Goal: Connect with others: Connect with other users

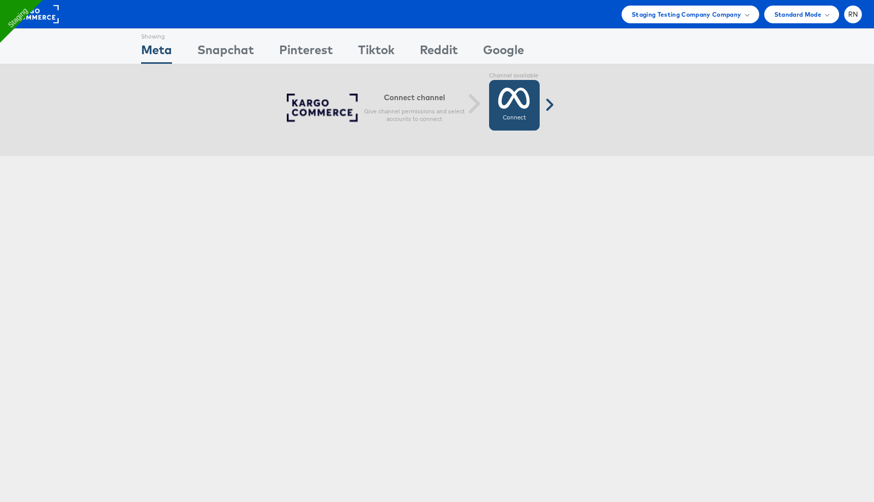
click at [516, 100] on icon at bounding box center [514, 97] width 32 height 25
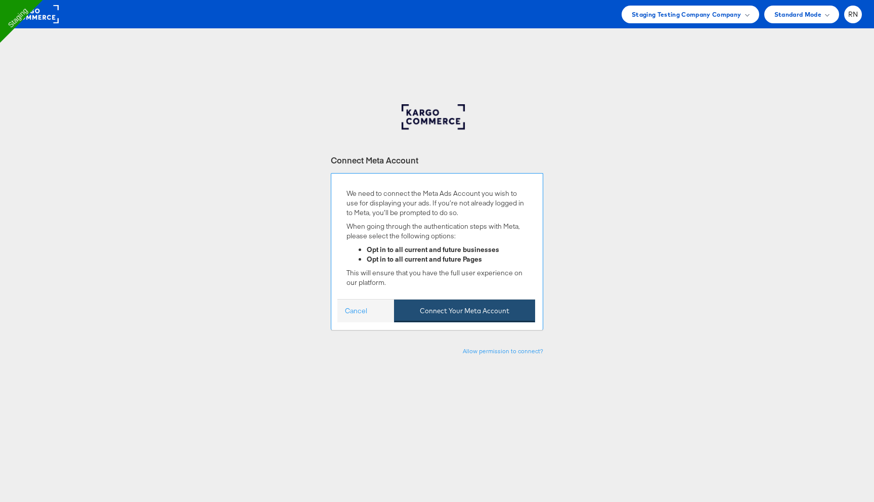
click at [449, 310] on button "Connect Your Meta Account" at bounding box center [464, 310] width 141 height 23
